Goal: Check status: Check status

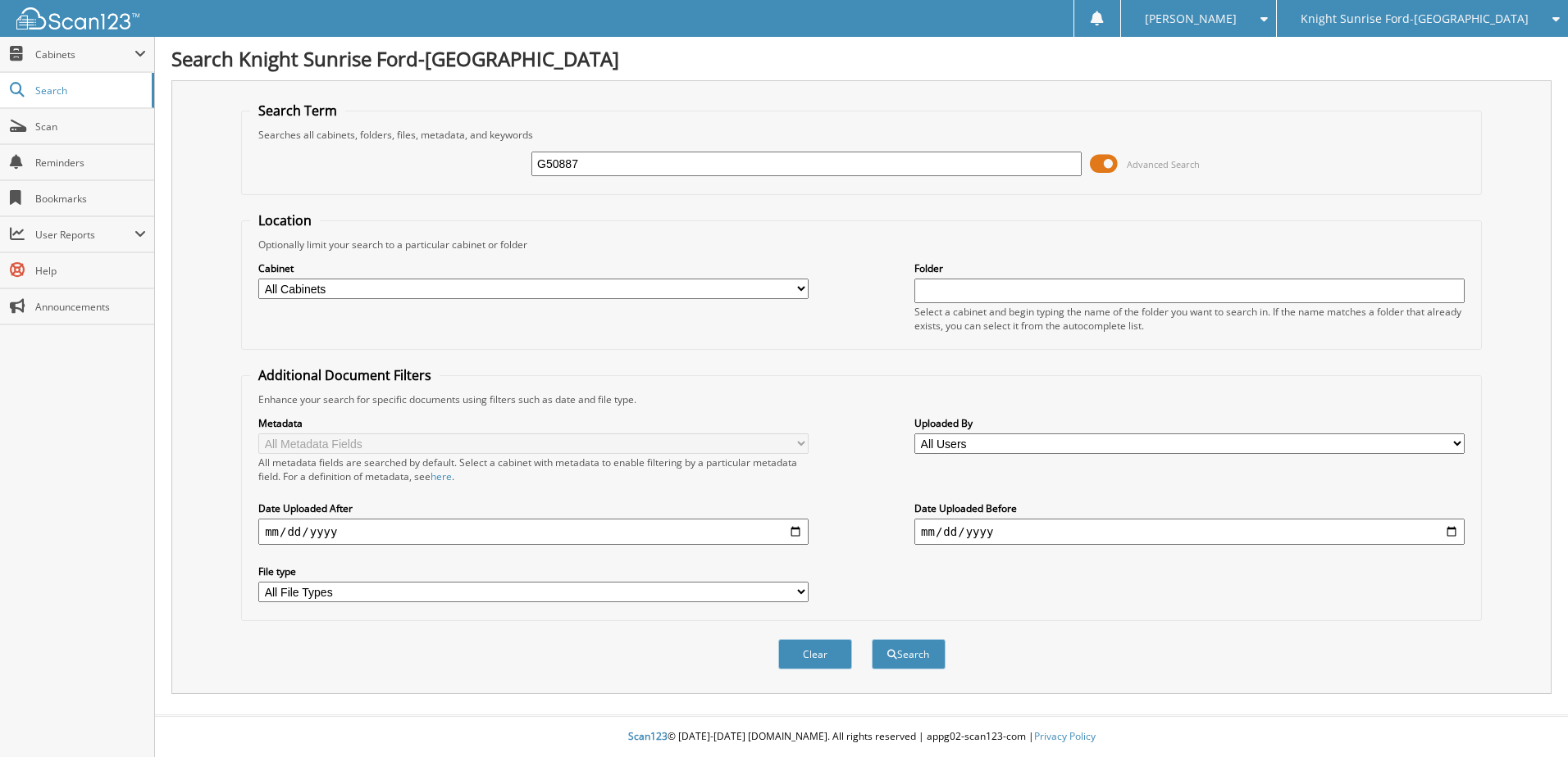
type input "G50887"
click at [872, 639] on button "Search" at bounding box center [909, 654] width 74 height 30
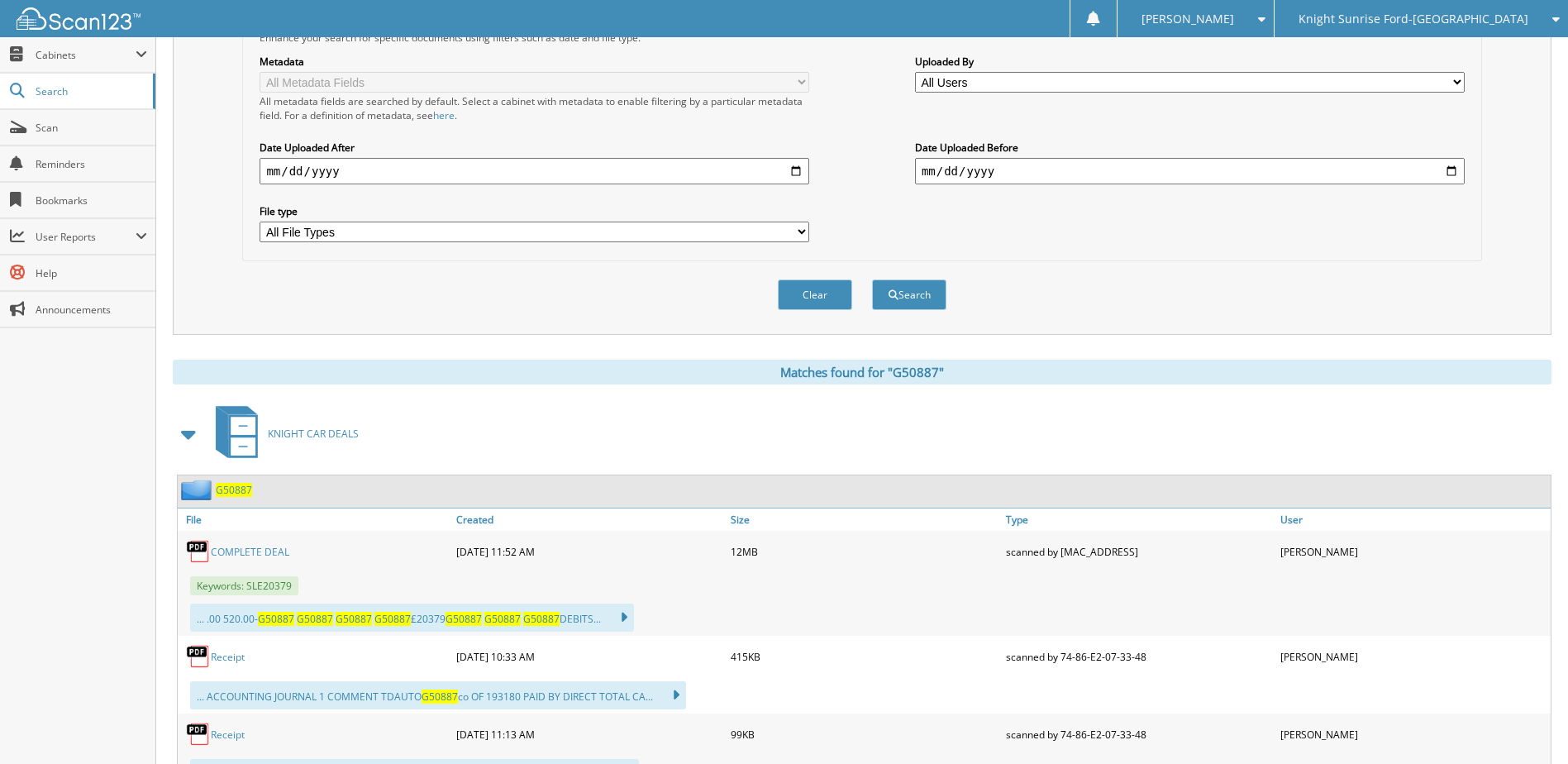
scroll to position [413, 0]
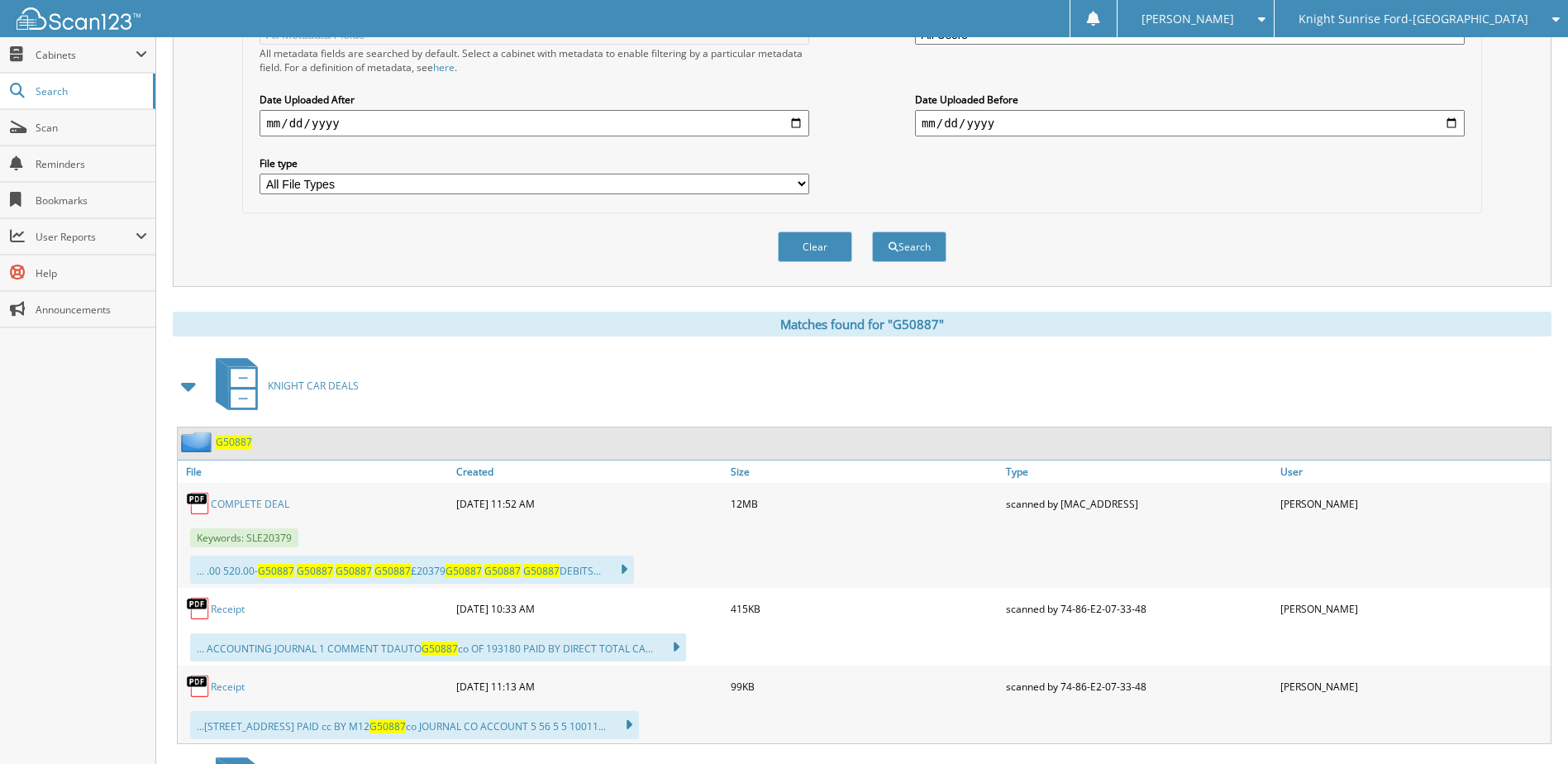
click at [258, 505] on link "COMPLETE DEAL" at bounding box center [249, 504] width 79 height 14
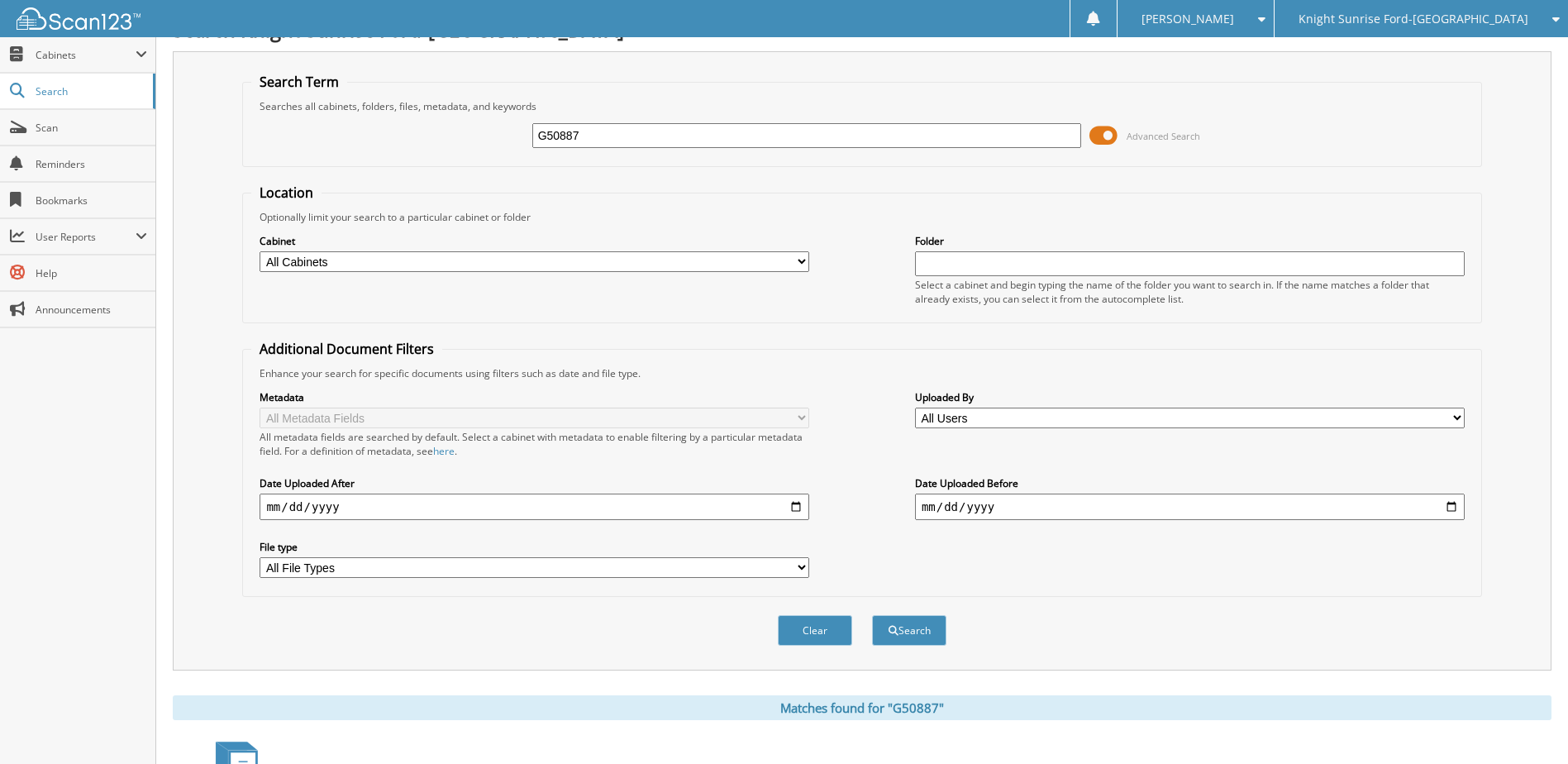
scroll to position [0, 0]
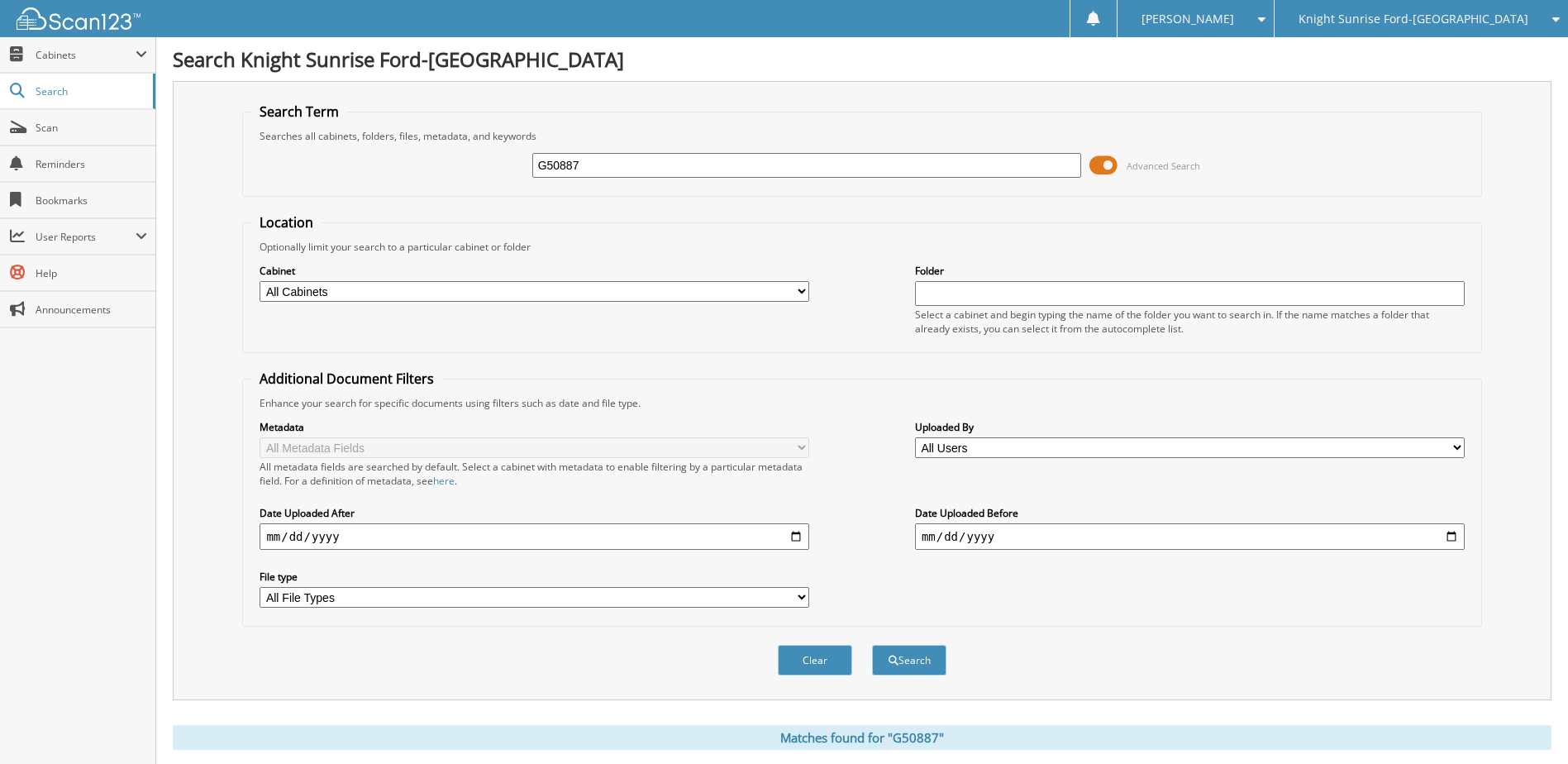
click at [647, 160] on input "G50887" at bounding box center [807, 165] width 550 height 25
type input "G"
type input "B50134"
click at [872, 645] on button "Search" at bounding box center [910, 660] width 75 height 31
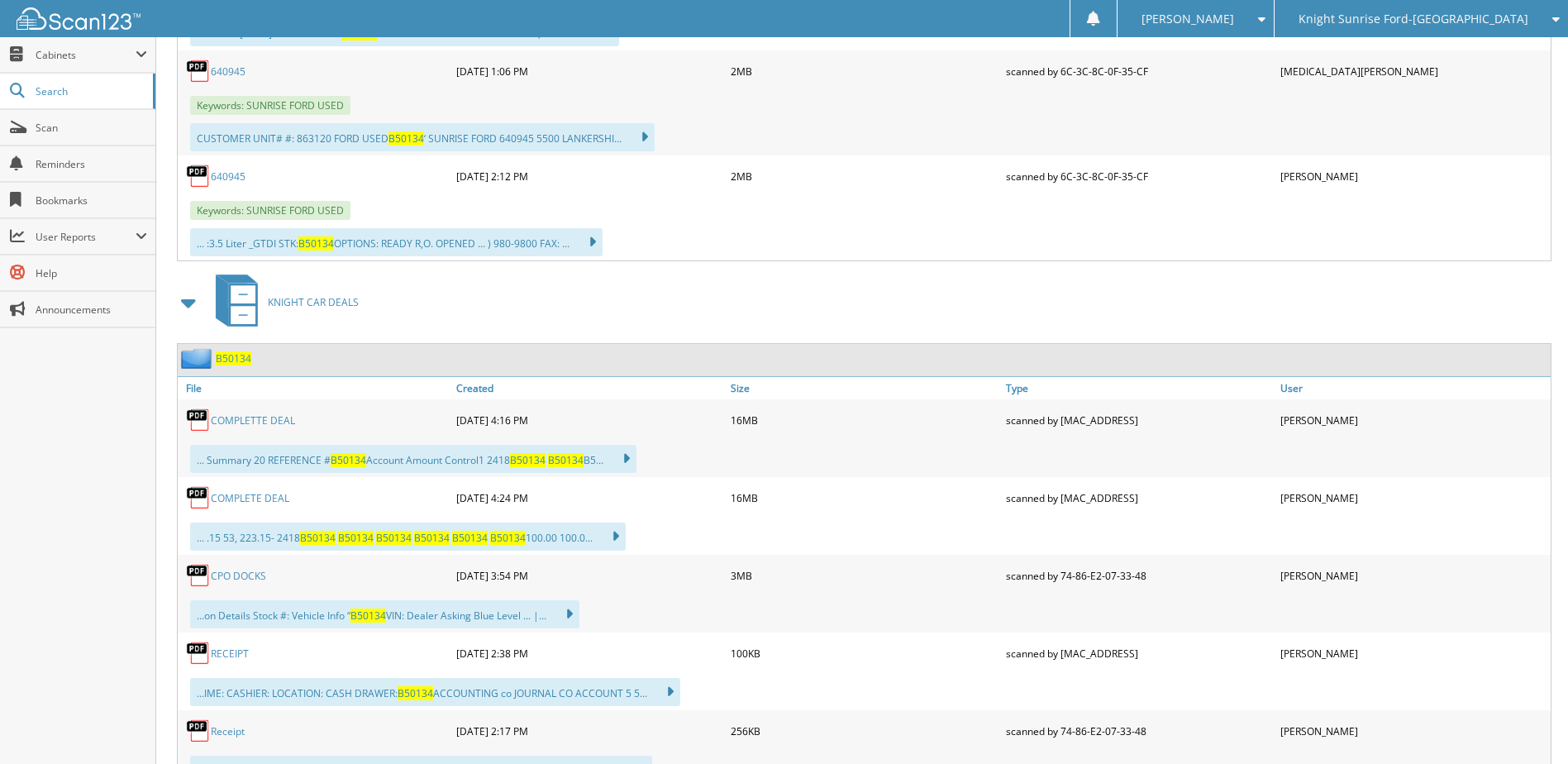
scroll to position [1076, 0]
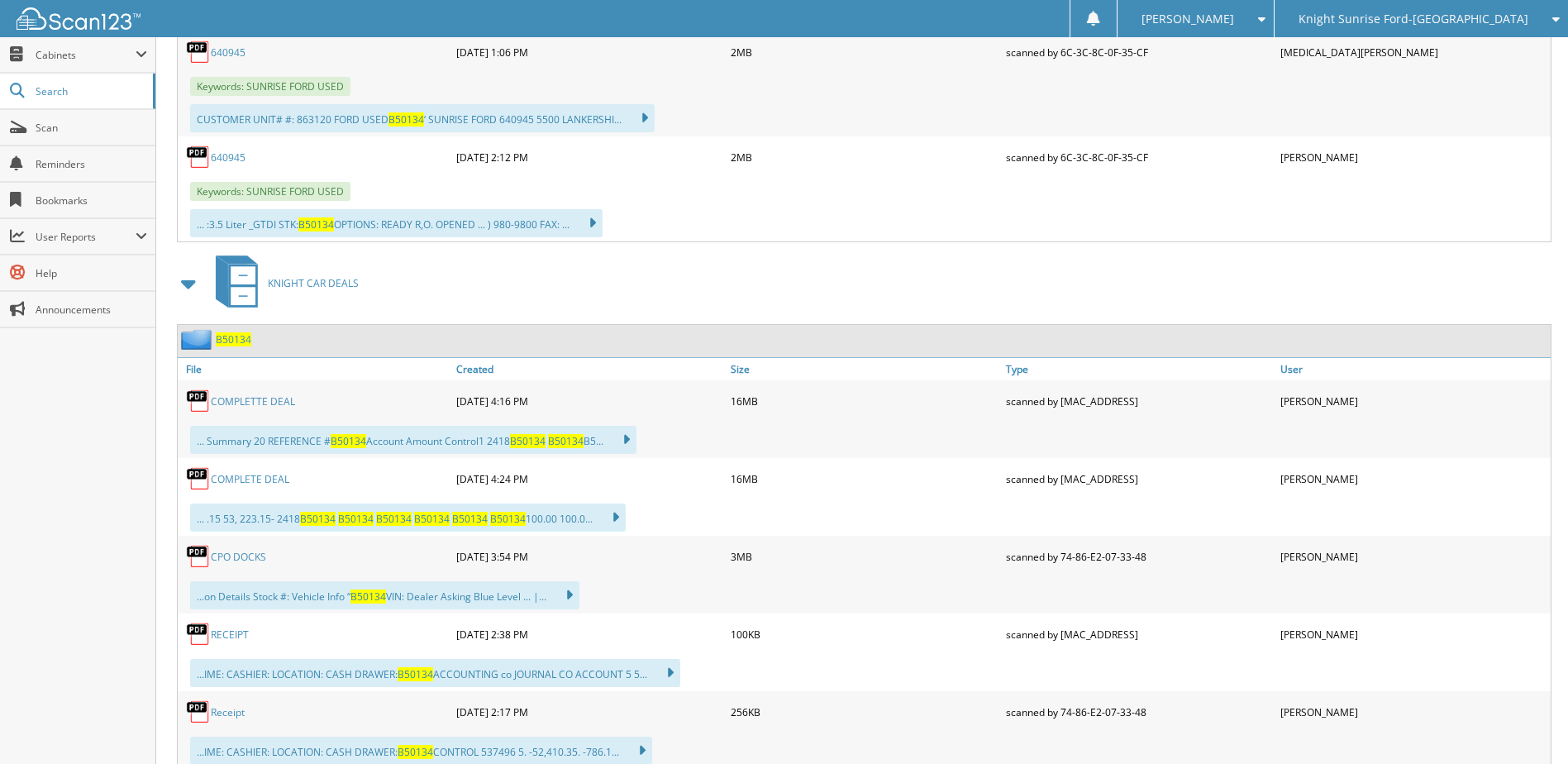
click at [282, 398] on link "COMPLETTE DEAL" at bounding box center [252, 402] width 84 height 14
